Goal: Obtain resource: Download file/media

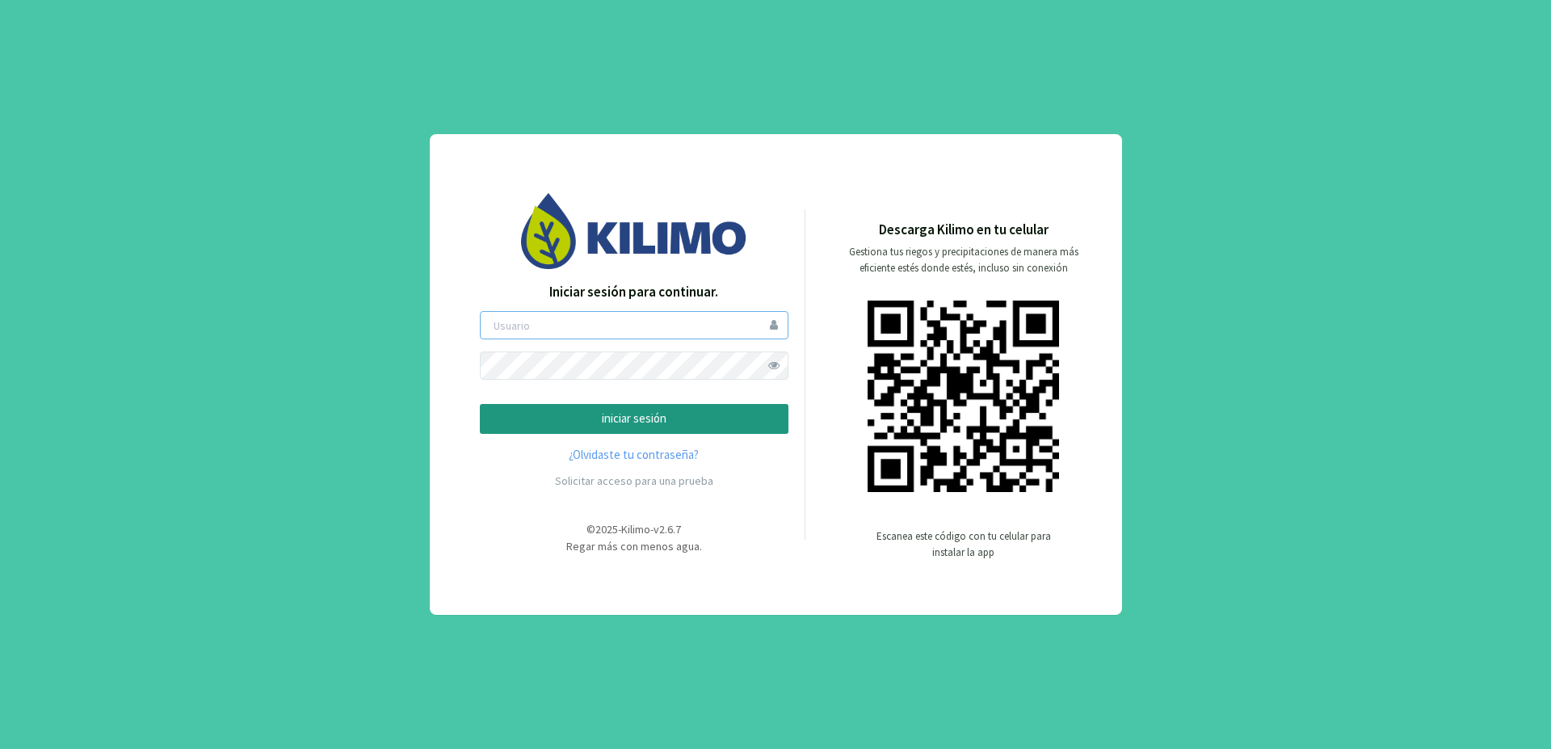
type input "matilucero"
click at [672, 416] on p "iniciar sesión" at bounding box center [633, 418] width 281 height 19
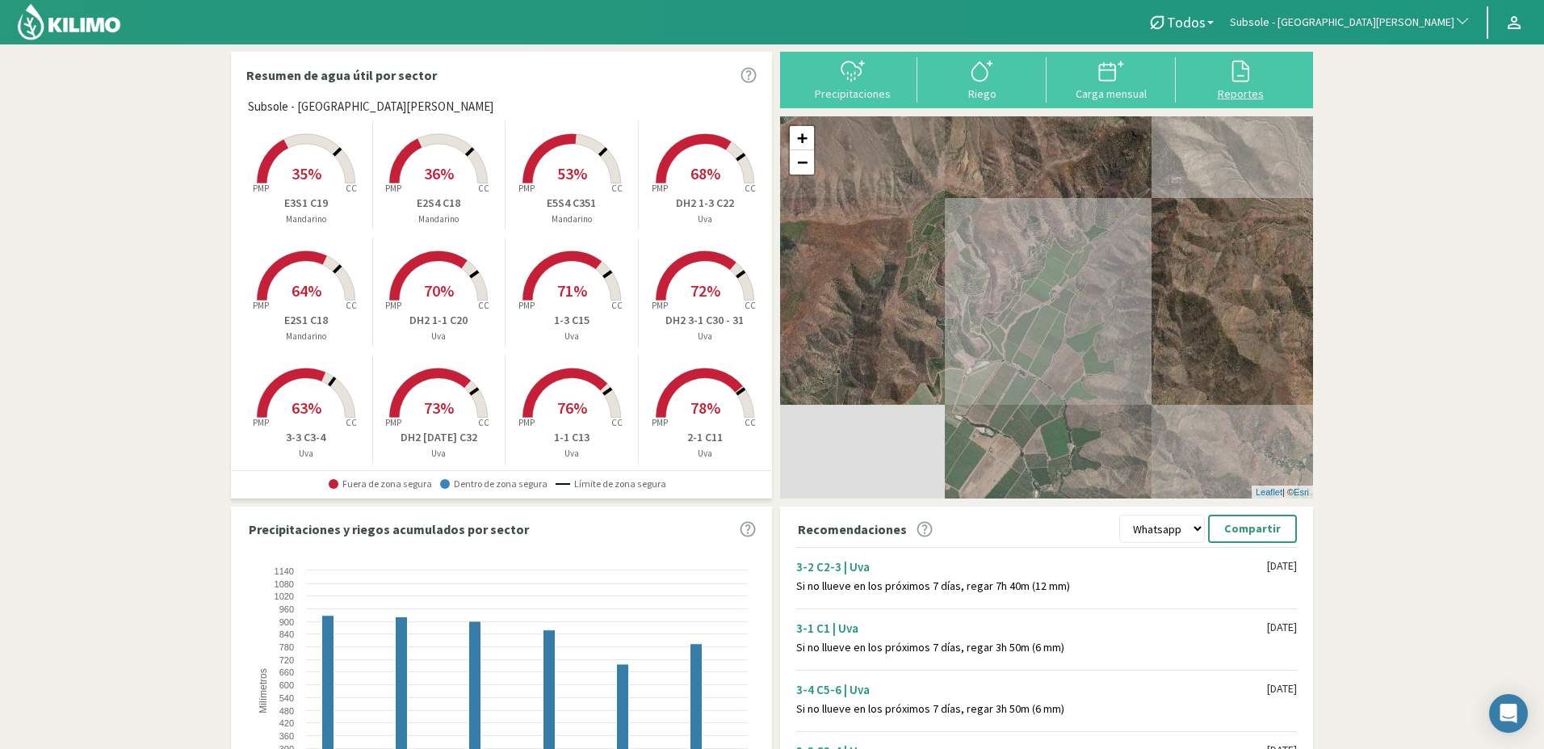
click at [1256, 94] on div "Reportes" at bounding box center [1241, 93] width 120 height 11
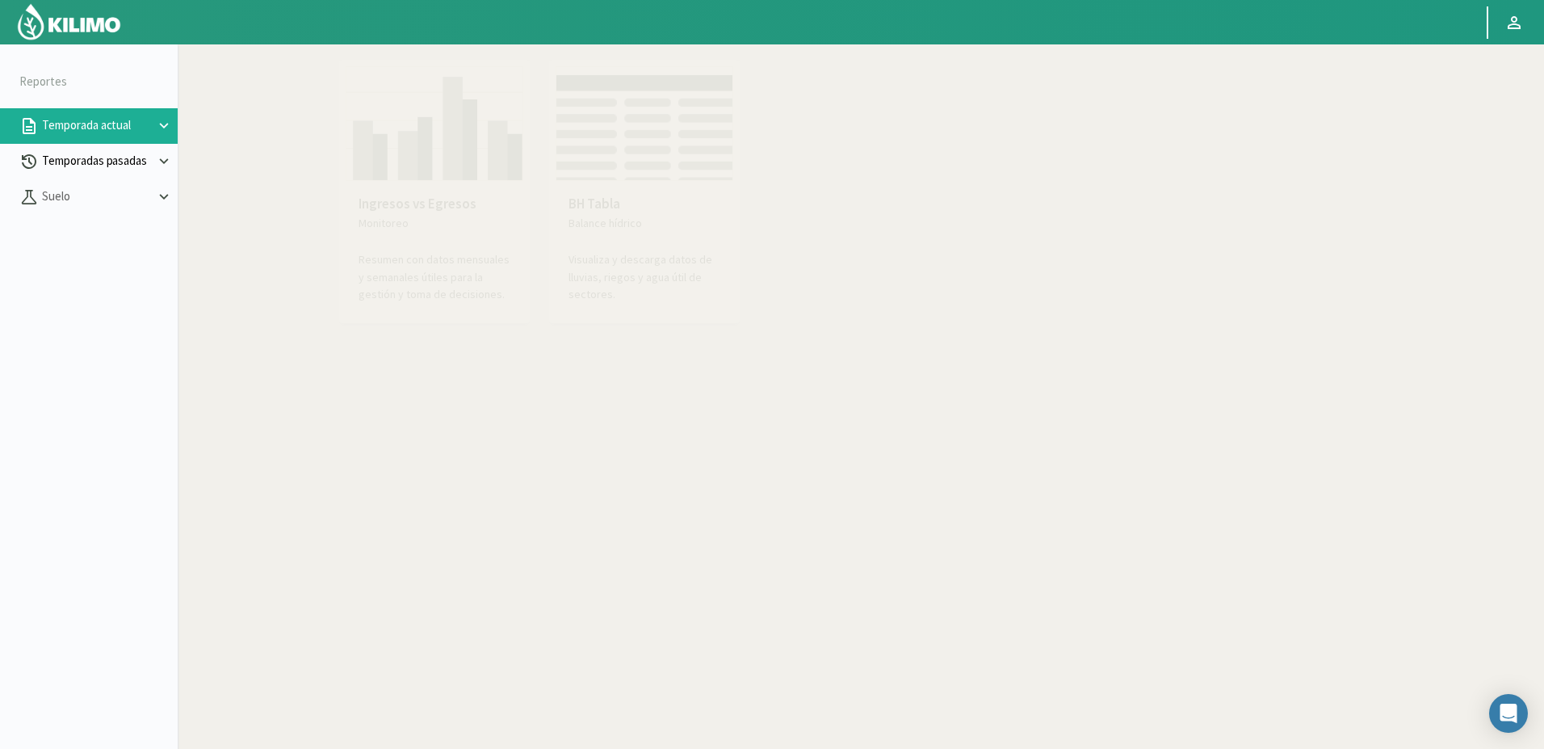
click at [138, 166] on p "Temporadas pasadas" at bounding box center [97, 161] width 116 height 19
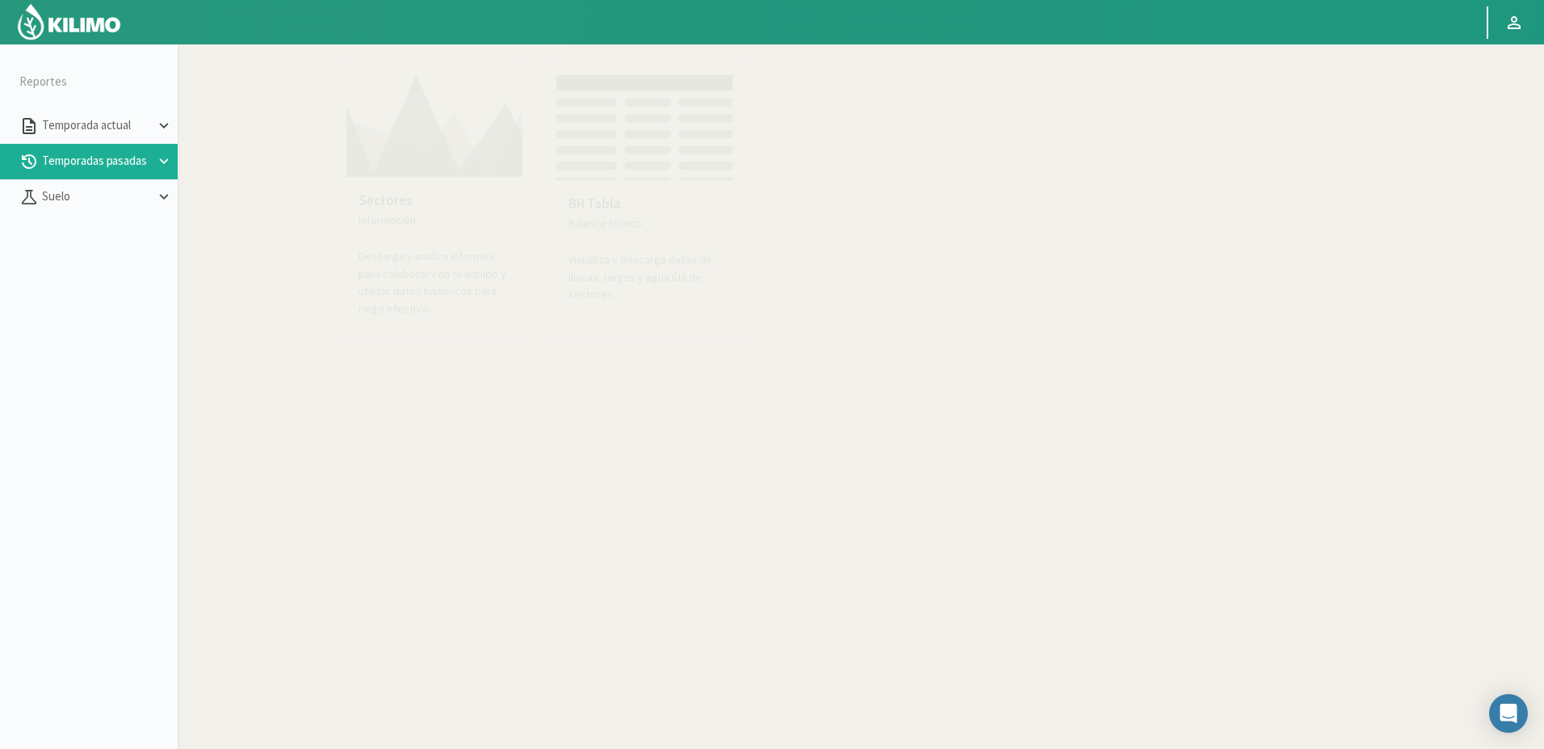
click at [597, 189] on div "BH Tabla Balance hídrico Visualiza y descarga datos de lluvias, riegos y agua ú…" at bounding box center [645, 249] width 178 height 136
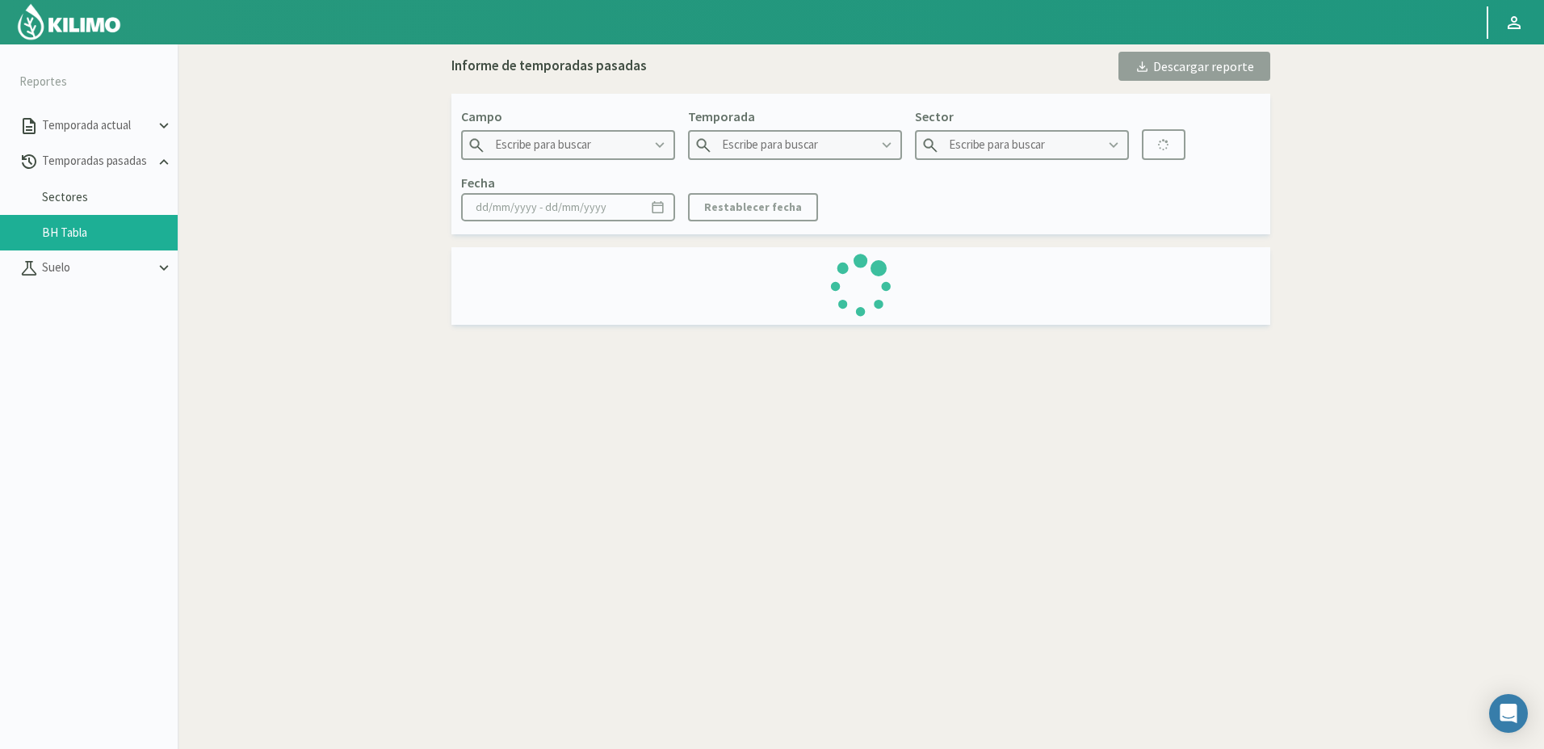
click at [380, 170] on div "Informe de temporadas pasadas Descargar reporte Campo Temporada Sector Fecha Re…" at bounding box center [861, 188] width 1082 height 273
type input "21 de Septiembre"
type input "2022"
type input "P2B - Maiz"
type input "[DATE] - [DATE]"
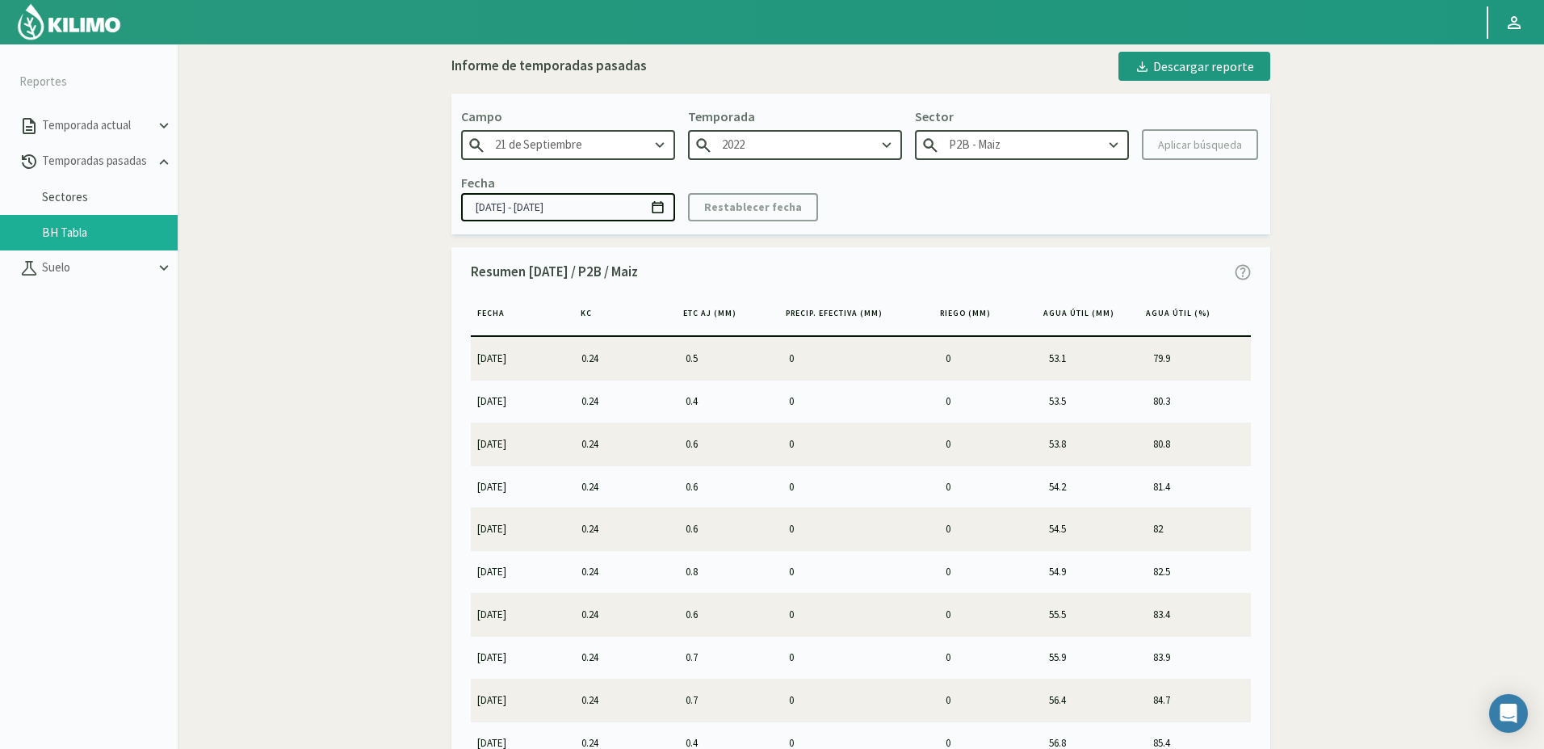
click at [573, 154] on input "21 de Septiembre" at bounding box center [568, 145] width 214 height 30
click at [573, 154] on input "21 de Septiembreagr" at bounding box center [568, 145] width 214 height 30
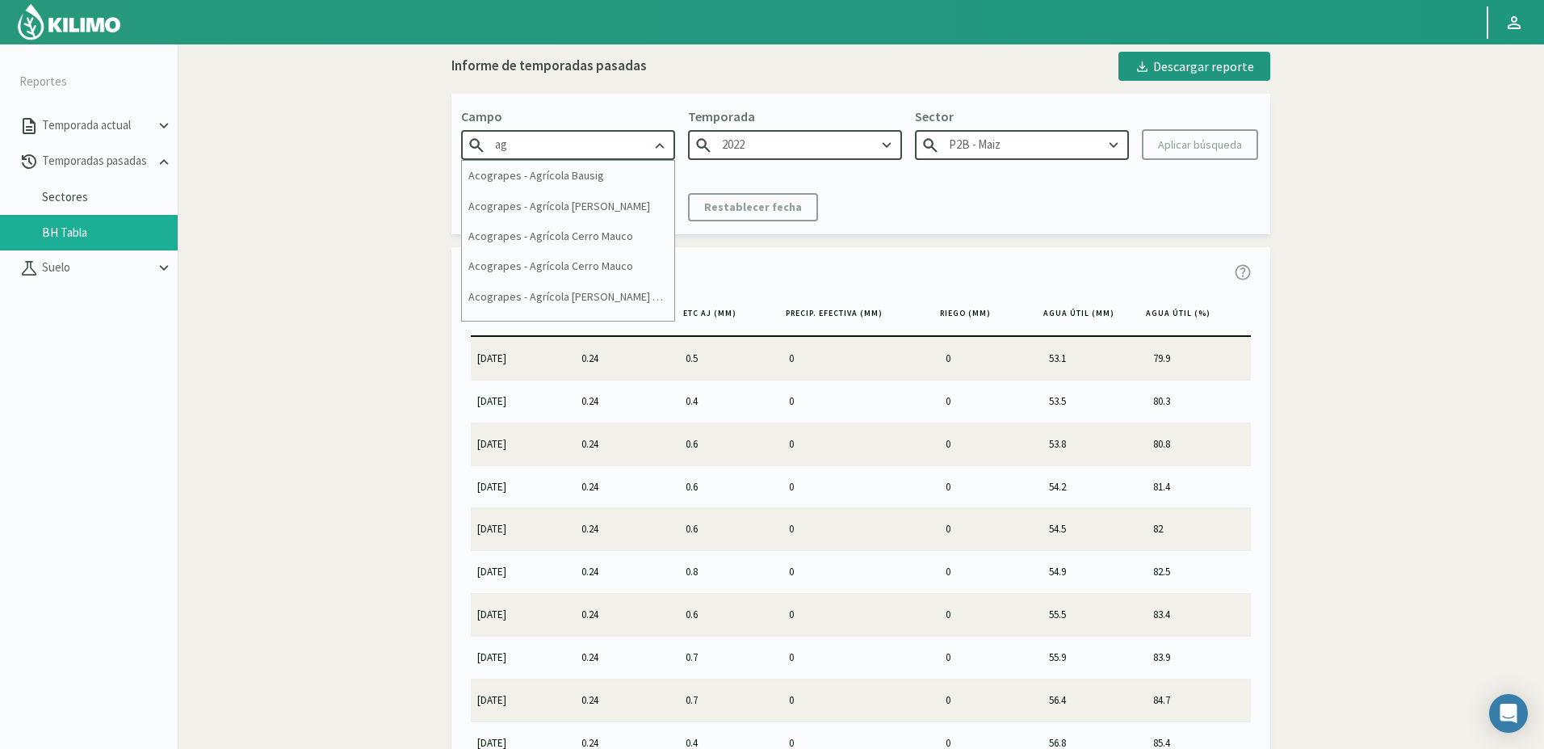
type input "a"
click at [514, 215] on div "Agr. Nieto - [GEOGRAPHIC_DATA]" at bounding box center [568, 206] width 212 height 30
type input "Agr. Nieto - [GEOGRAPHIC_DATA]"
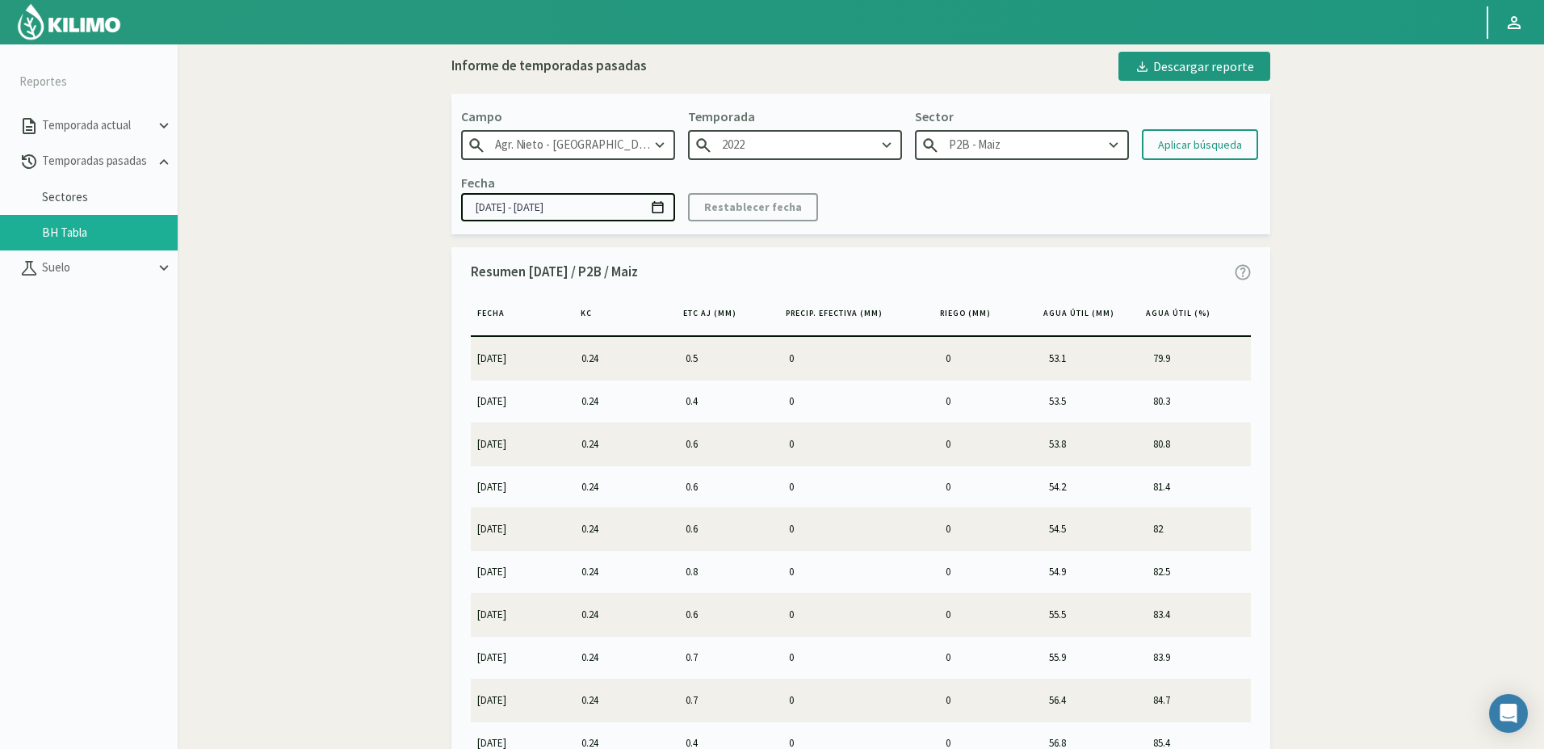
type input "2023"
type input "Tabla 1213 - [GEOGRAPHIC_DATA]"
click at [859, 142] on input "2023" at bounding box center [795, 145] width 214 height 30
click at [762, 210] on div "2024" at bounding box center [795, 206] width 212 height 30
type input "2024"
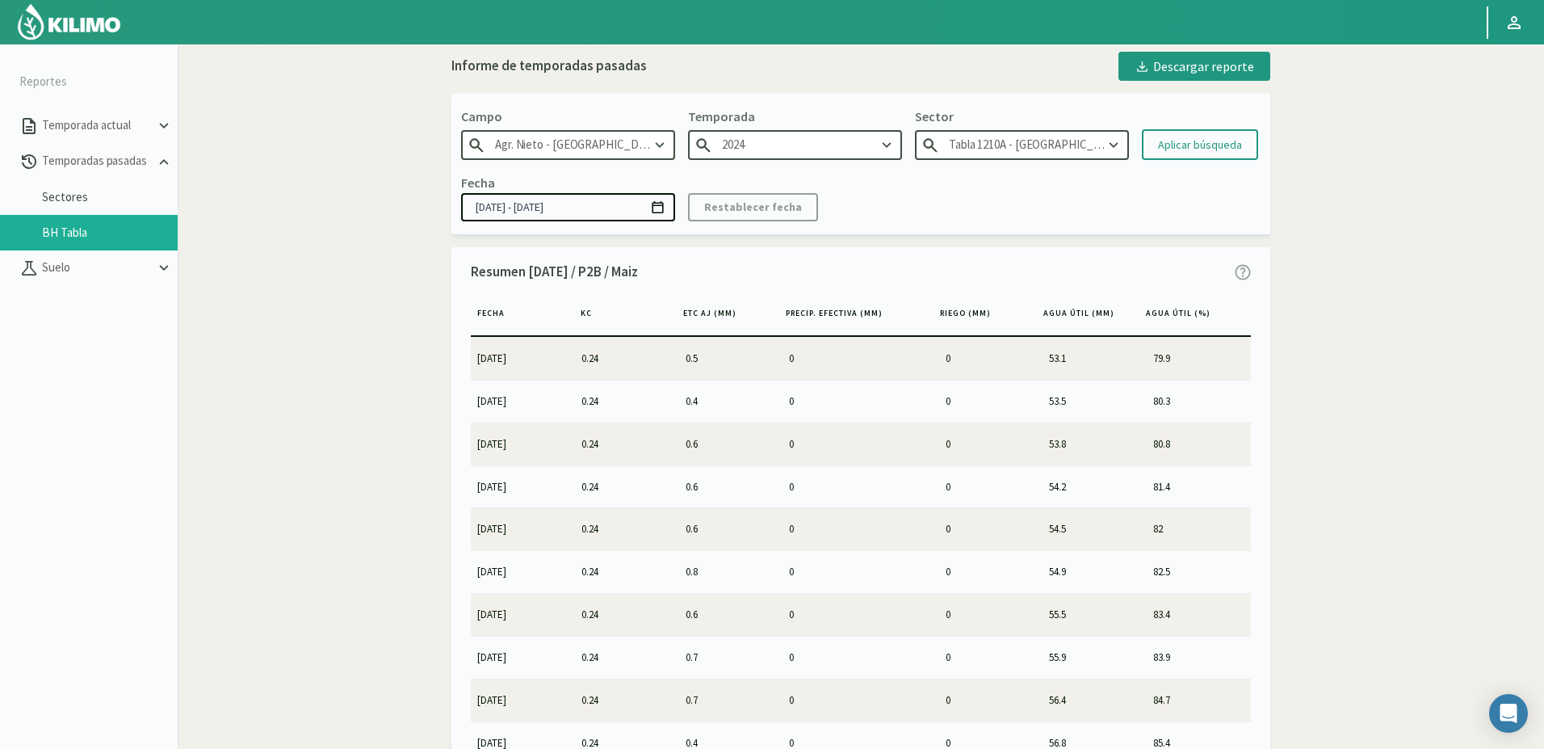
click at [1085, 150] on input "Tabla 1210A - [GEOGRAPHIC_DATA]" at bounding box center [1022, 145] width 214 height 30
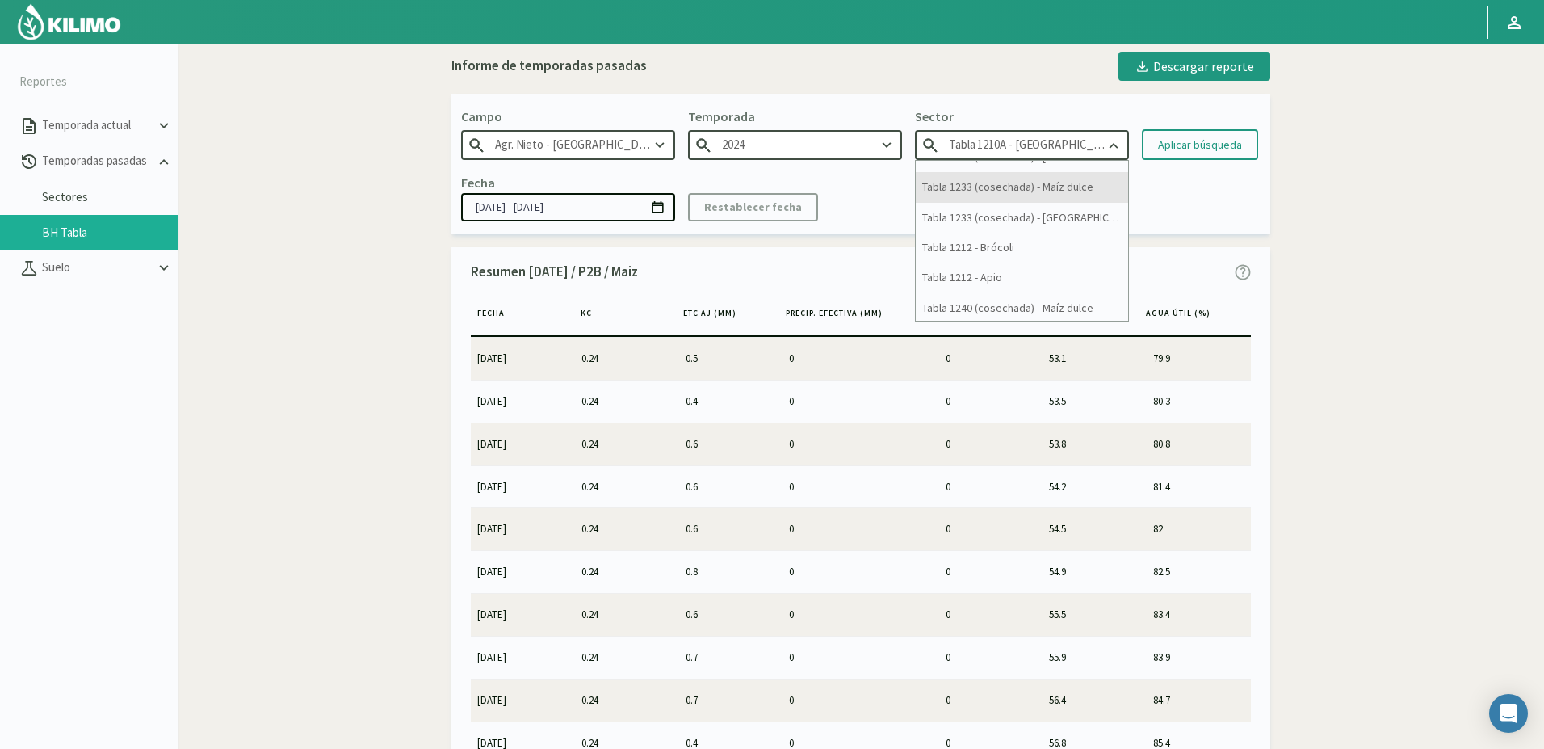
scroll to position [388, 0]
click at [995, 304] on div "Tabla 1207 (cosechada) - [GEOGRAPHIC_DATA]" at bounding box center [1022, 302] width 212 height 30
type input "Tabla 1207 (cosechada) - [GEOGRAPHIC_DATA]"
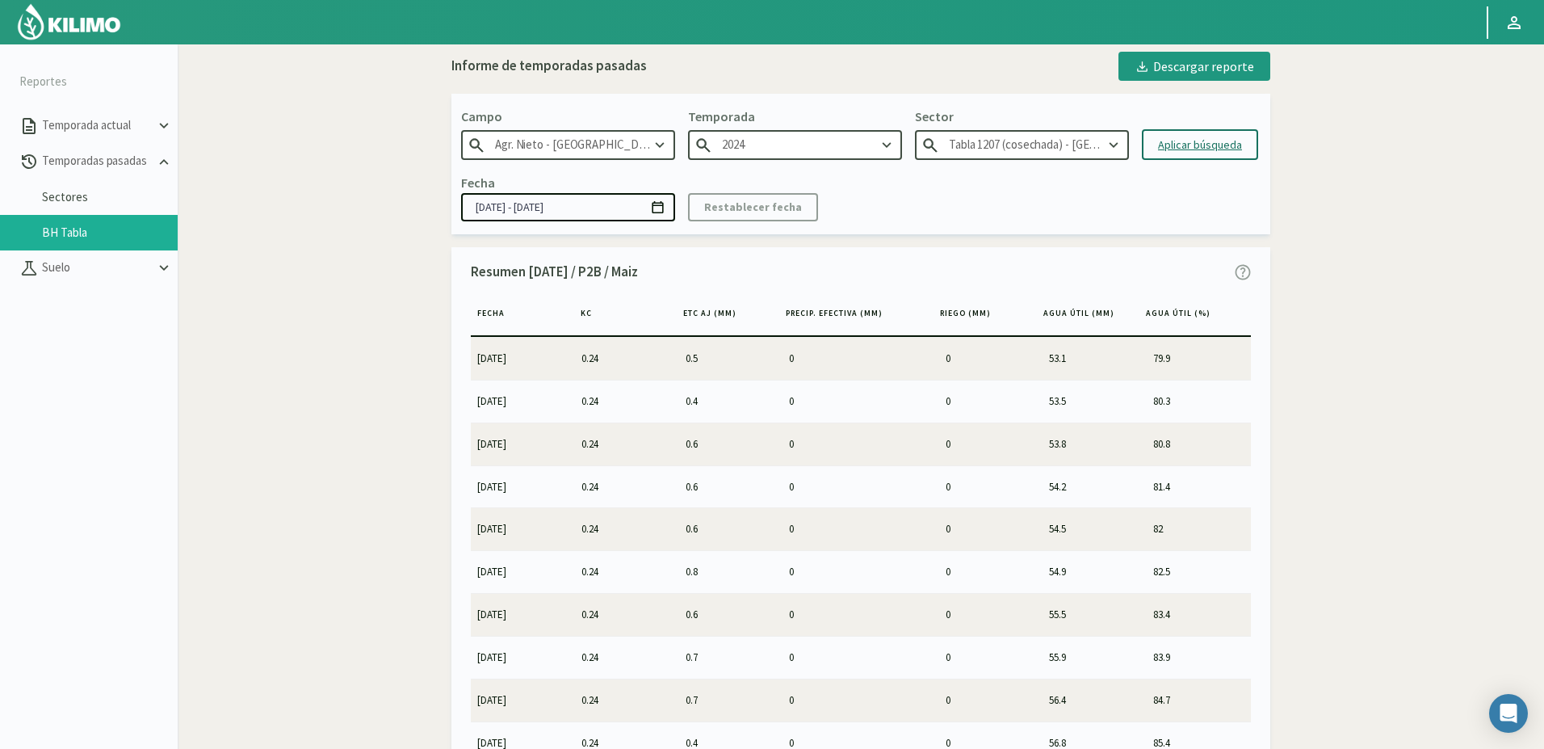
click at [1189, 154] on button "Aplicar búsqueda" at bounding box center [1200, 144] width 116 height 31
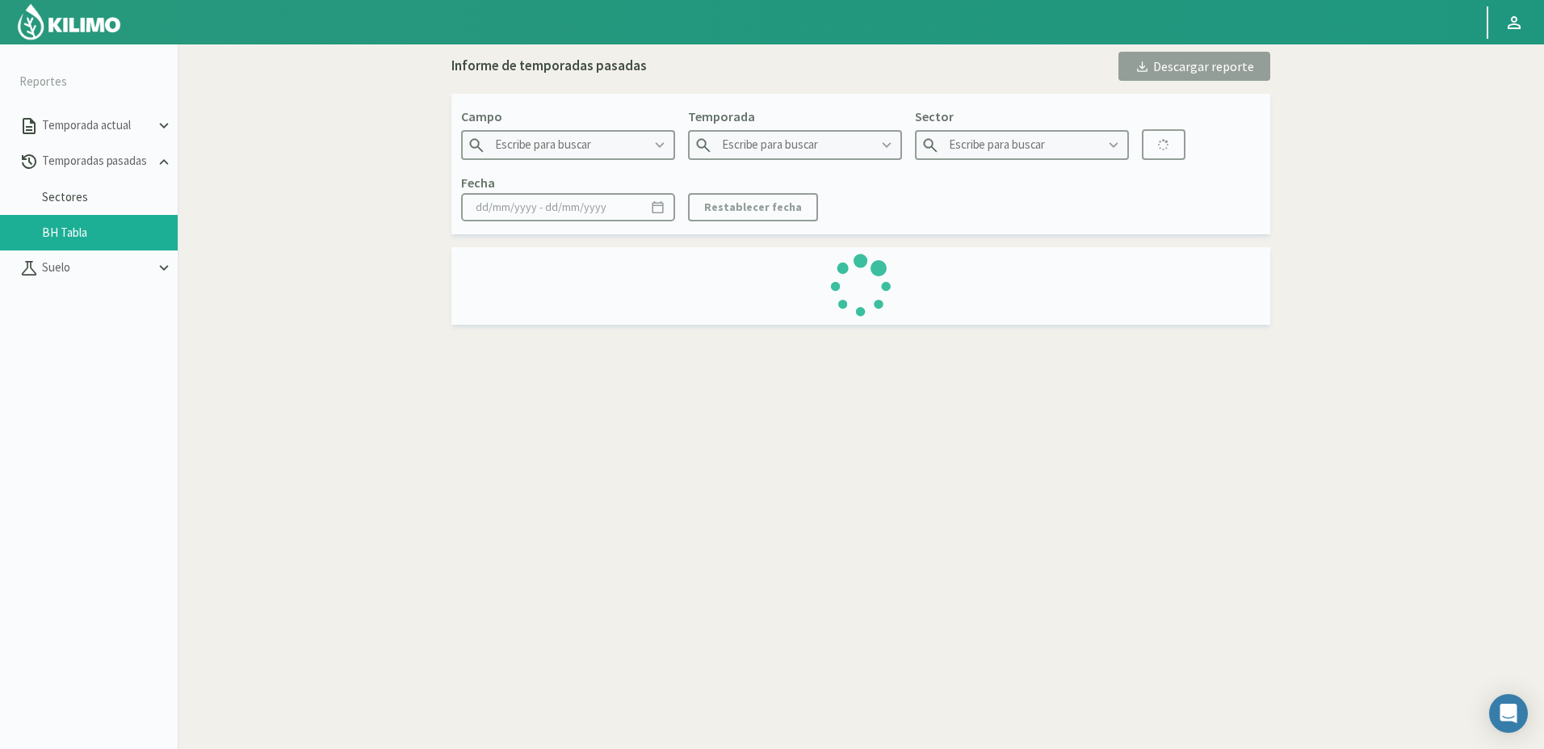
type input "Agr. Nieto - [GEOGRAPHIC_DATA]"
type input "2024"
type input "Tabla 1207 (cosechada) - [GEOGRAPHIC_DATA]"
type input "[DATE] - [DATE]"
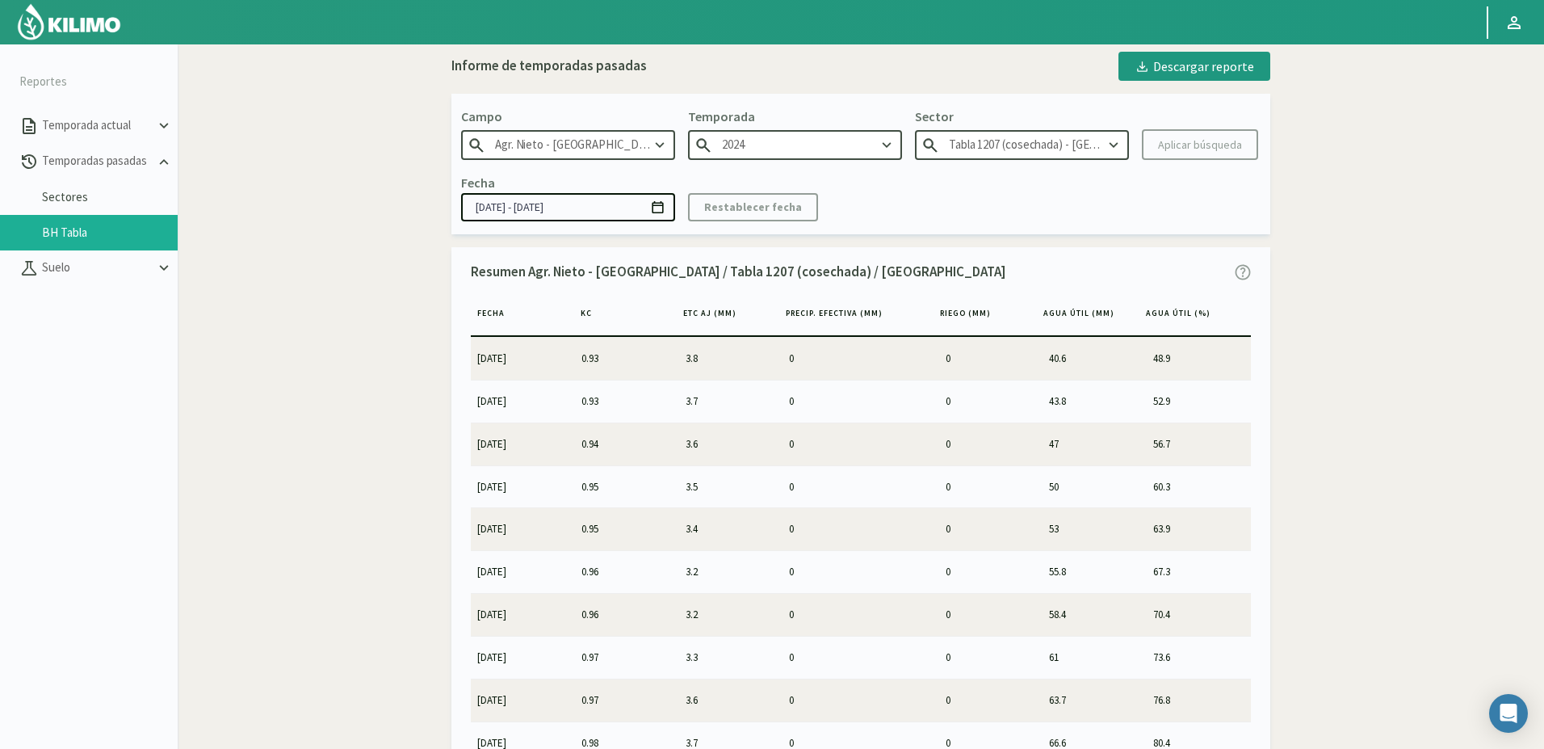
drag, startPoint x: 542, startPoint y: 352, endPoint x: 549, endPoint y: 359, distance: 10.3
click at [549, 359] on td "[DATE]" at bounding box center [523, 358] width 104 height 42
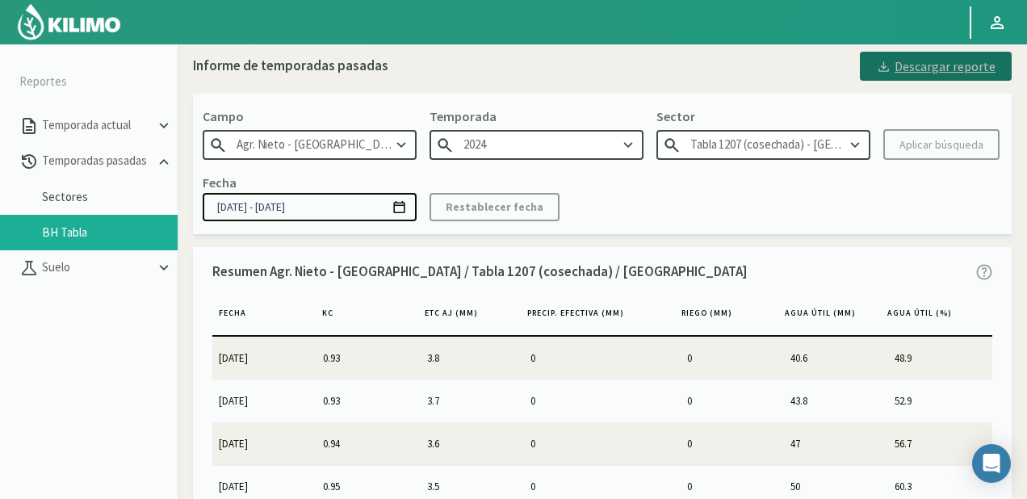
click at [937, 69] on div "Descargar reporte" at bounding box center [936, 66] width 120 height 19
click at [674, 57] on div "Informe de temporadas pasadas Descargar reporte" at bounding box center [602, 66] width 819 height 29
click at [691, 49] on div "Para visualizar esta sección de BH Tabla deberás hacerlo desde una pc. Informe …" at bounding box center [603, 293] width 850 height 499
